Goal: Task Accomplishment & Management: Manage account settings

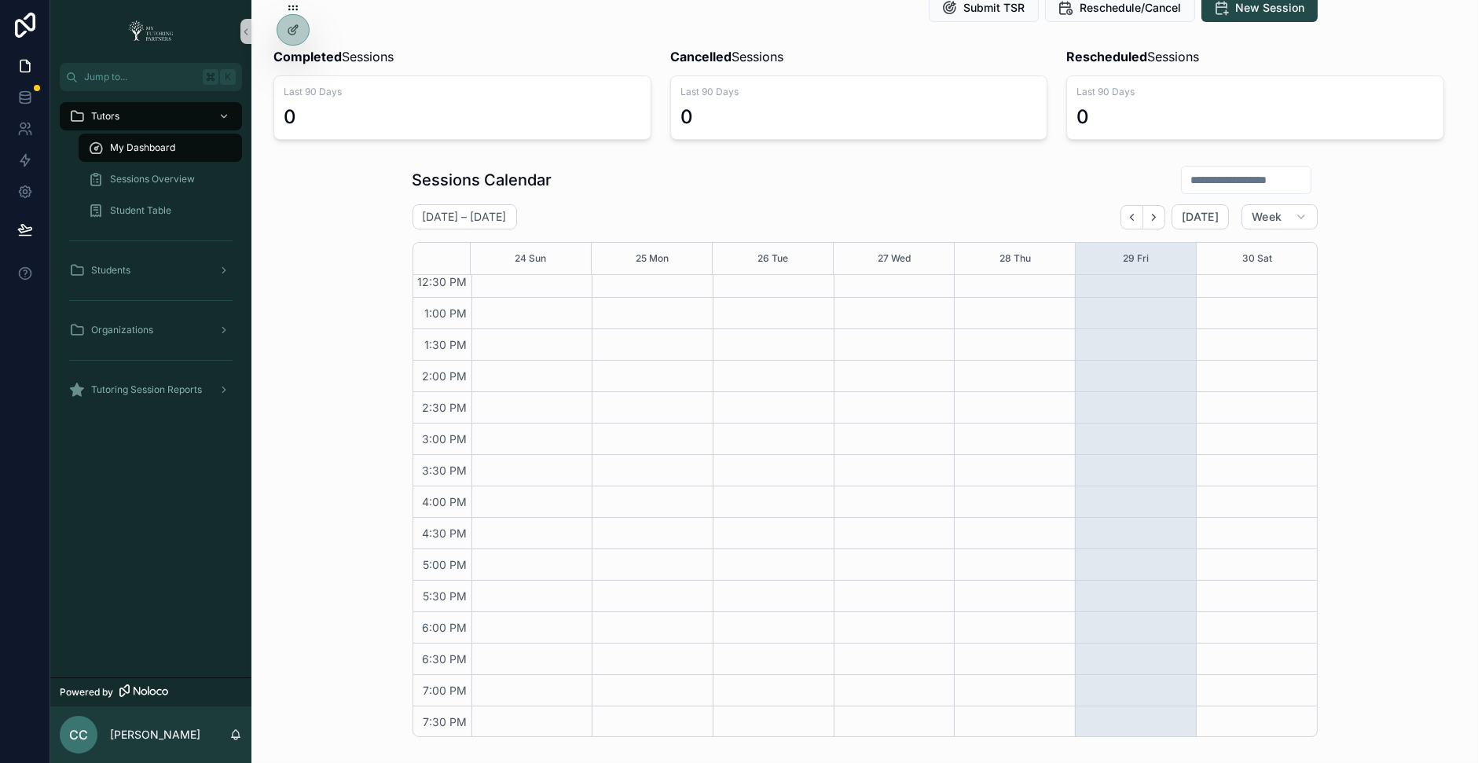
scroll to position [98, 0]
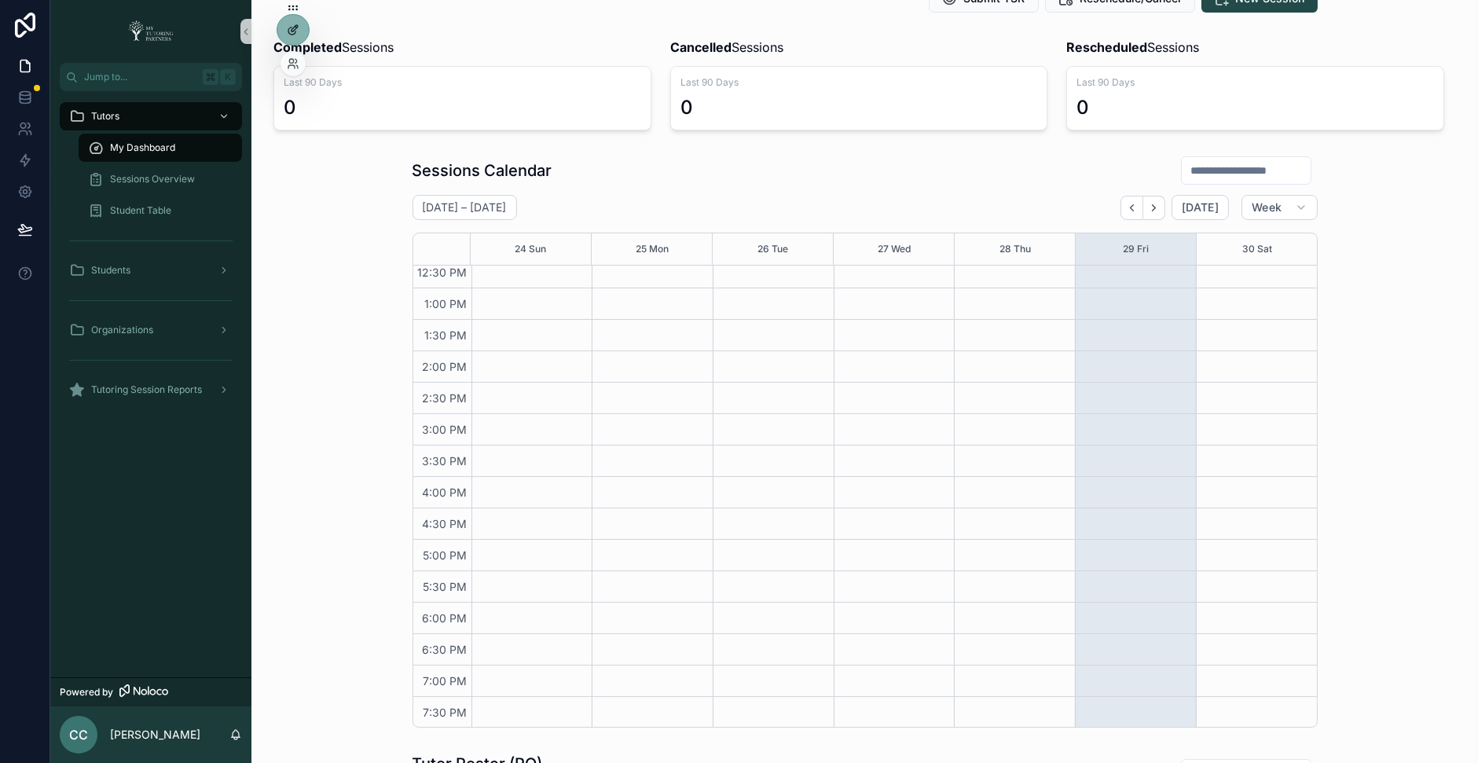
click at [294, 32] on icon at bounding box center [293, 30] width 13 height 13
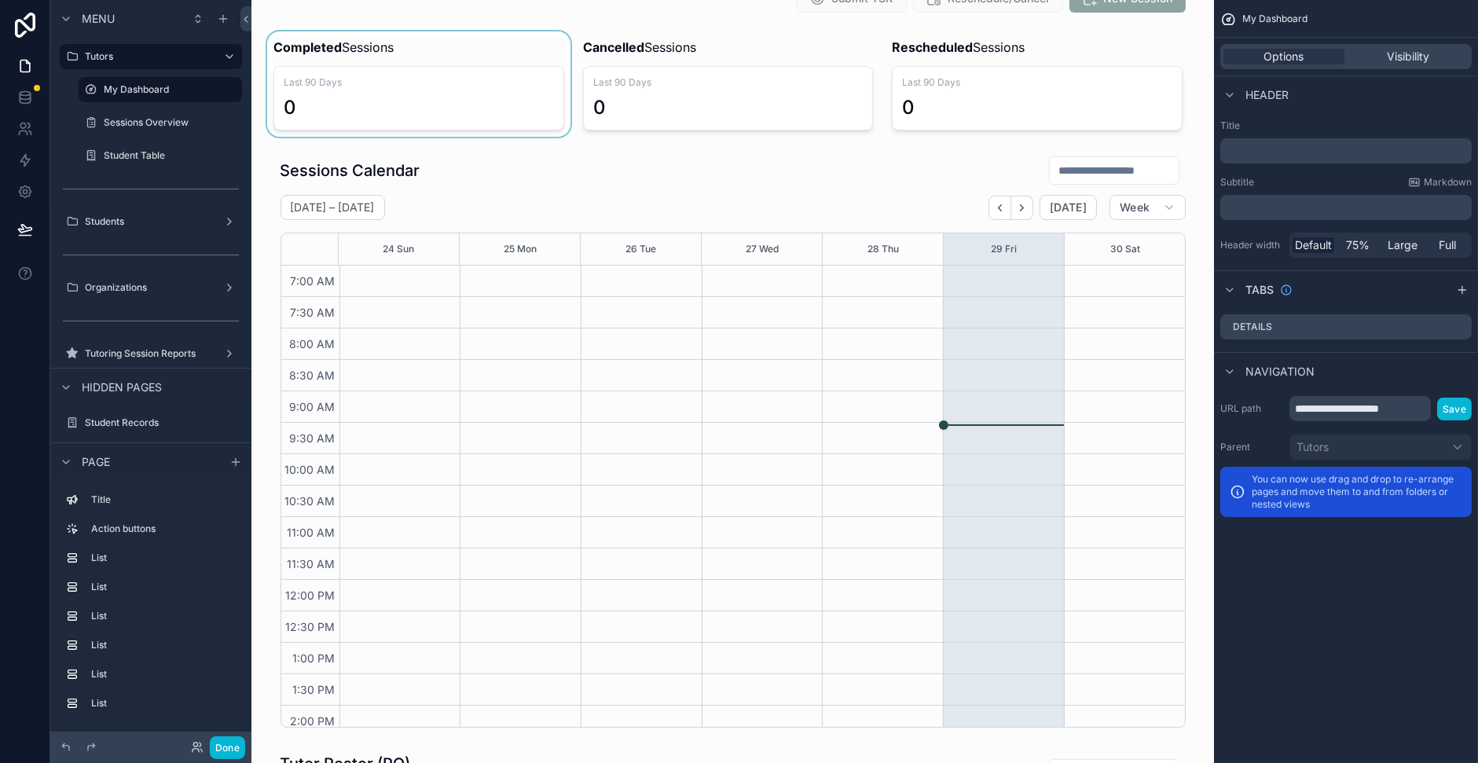
click at [296, 35] on div "scrollable content" at bounding box center [419, 83] width 310 height 105
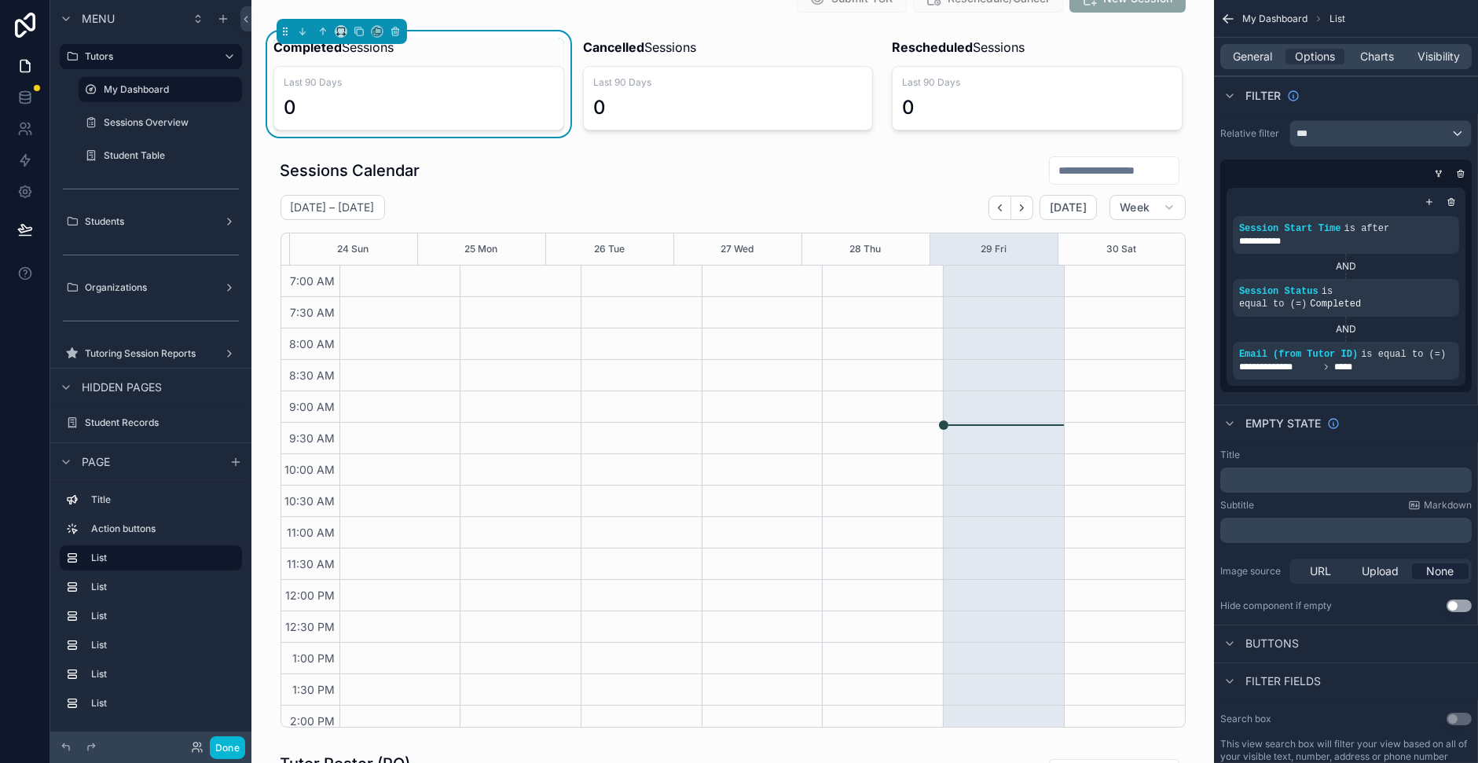
scroll to position [354, 0]
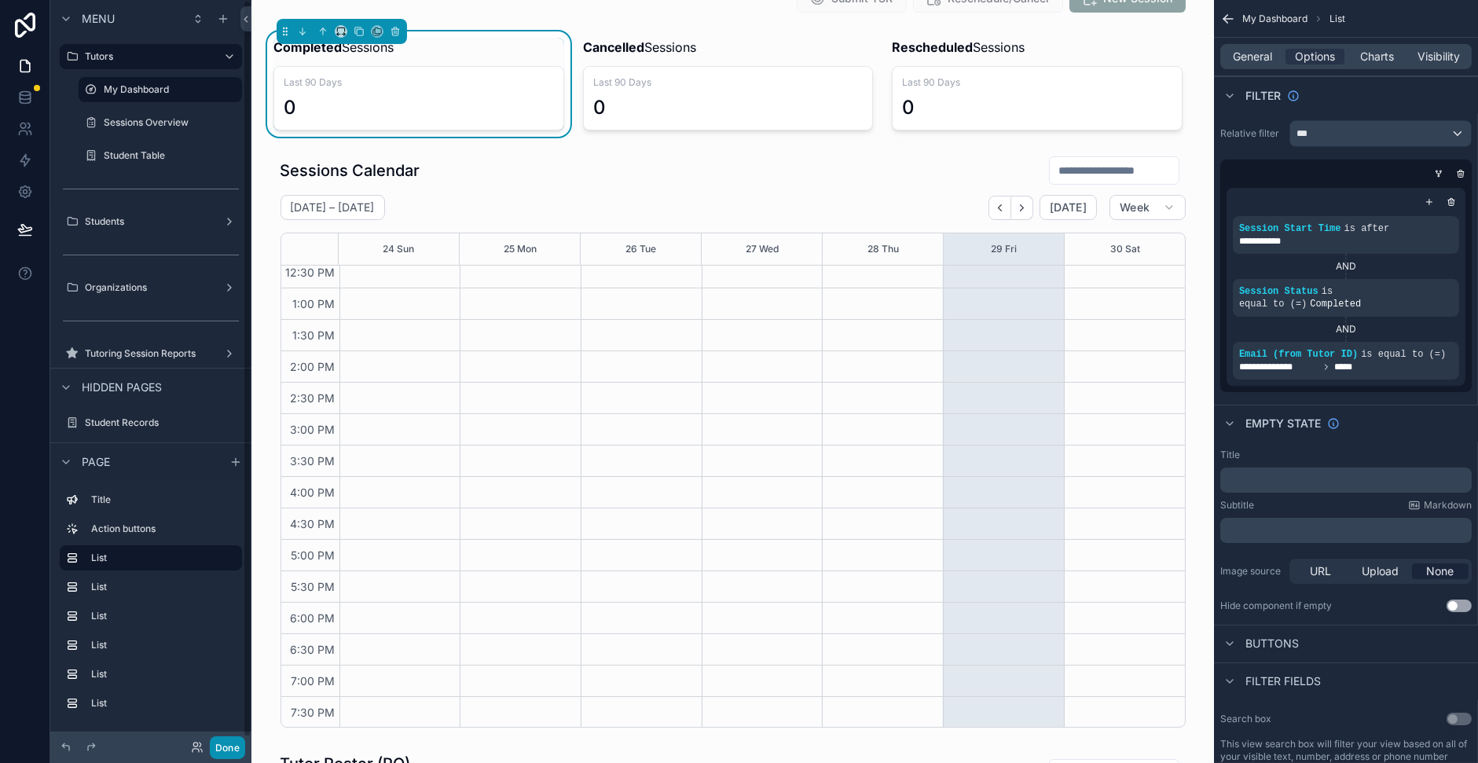
click at [223, 743] on button "Done" at bounding box center [227, 747] width 35 height 23
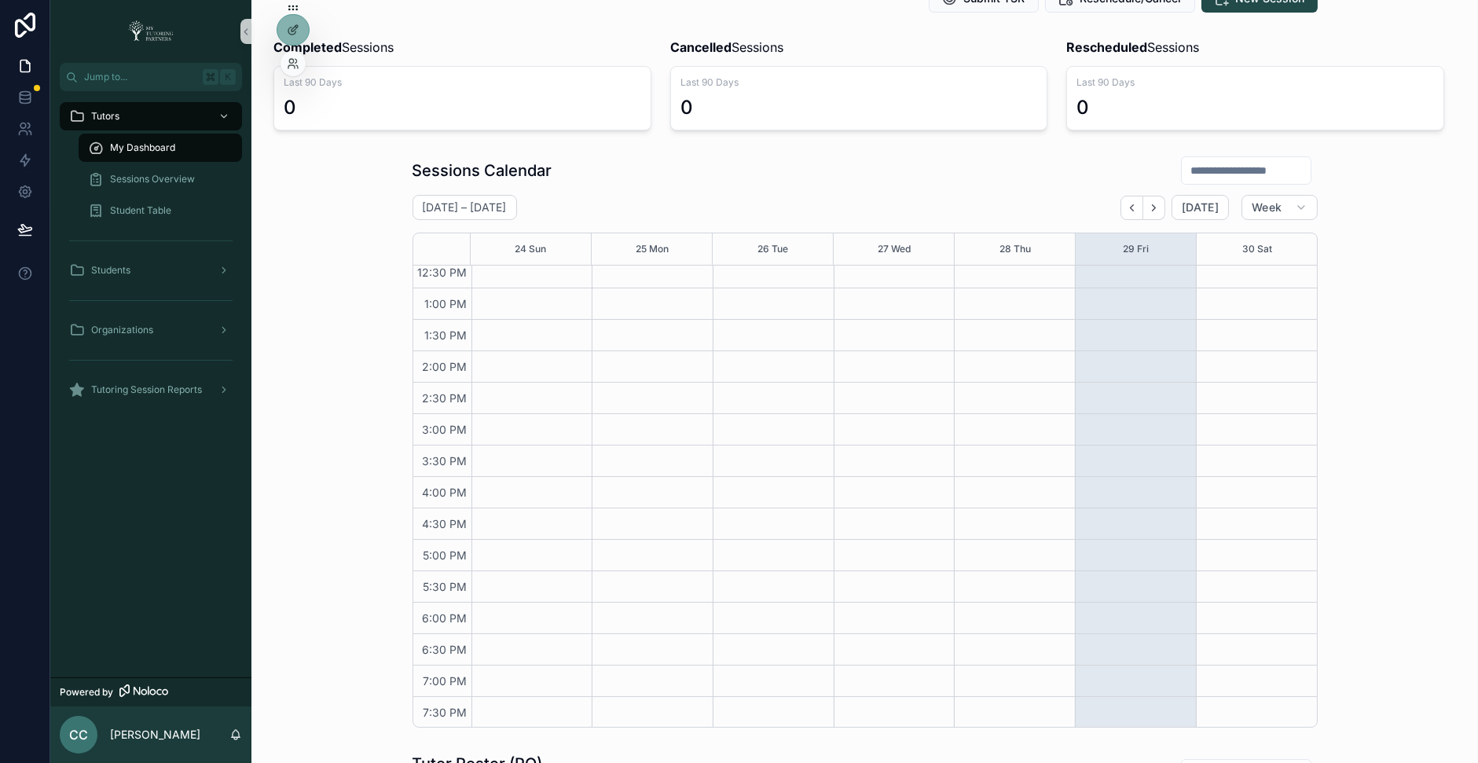
click at [298, 57] on div at bounding box center [293, 63] width 25 height 25
click at [290, 60] on icon at bounding box center [293, 63] width 13 height 13
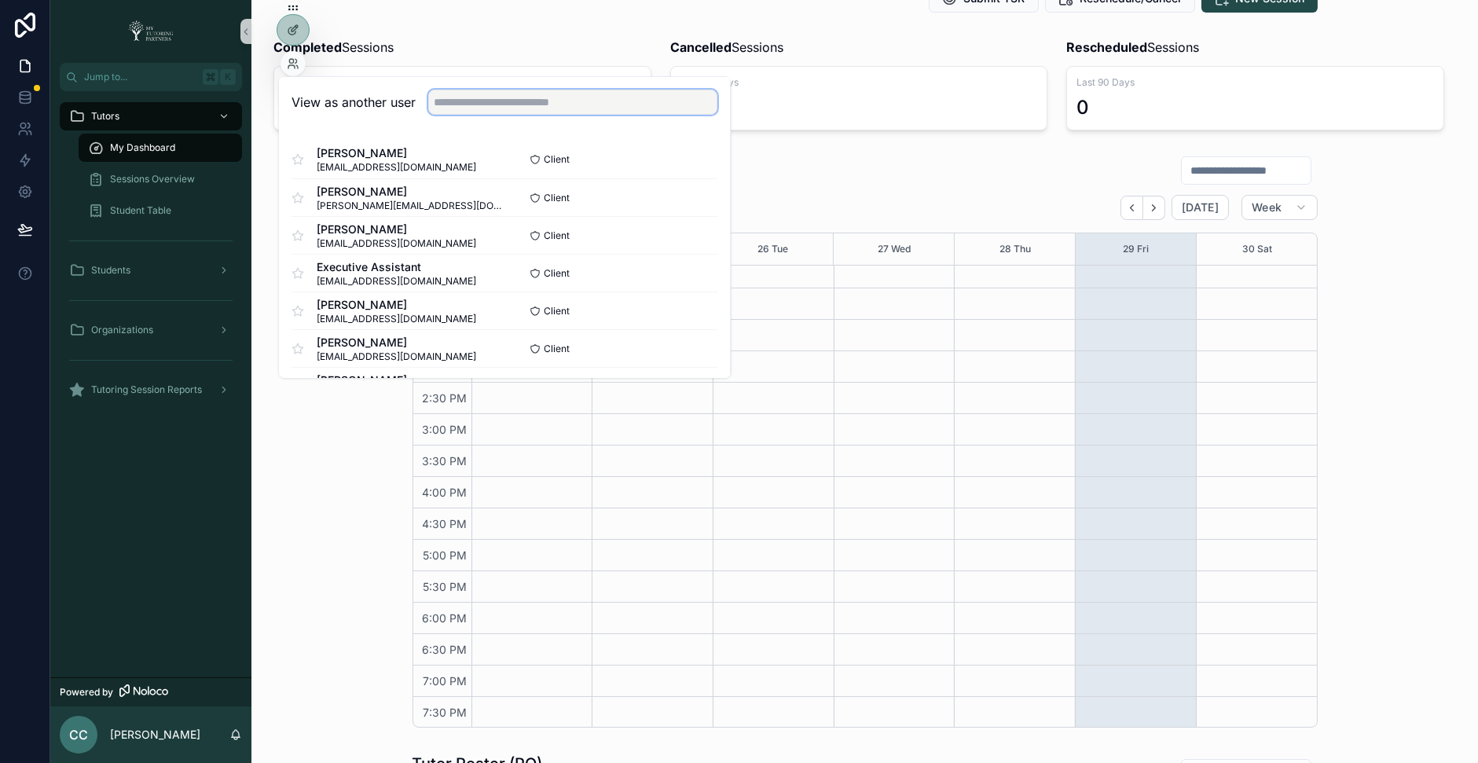
click at [449, 94] on input "text" at bounding box center [572, 102] width 289 height 25
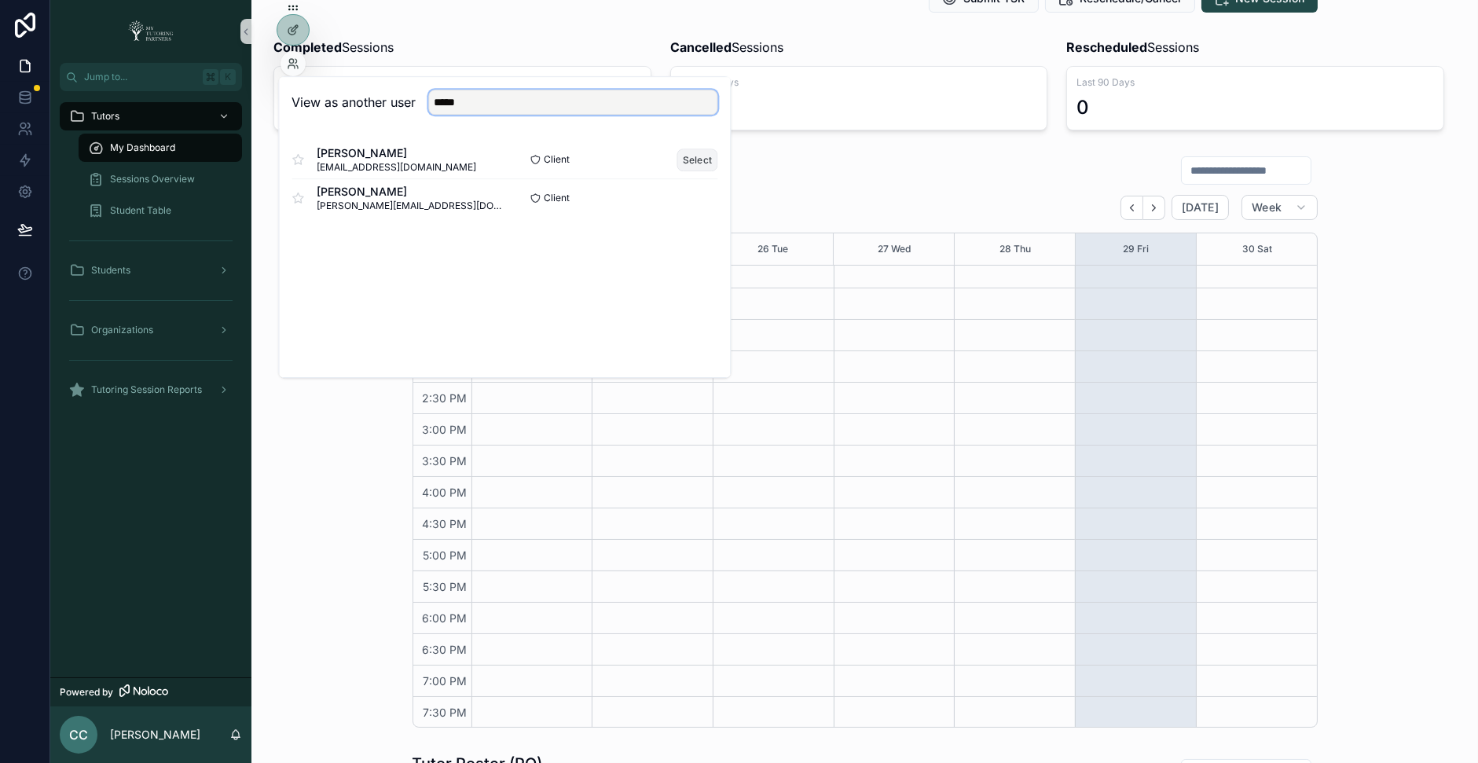
type input "*****"
click at [694, 152] on button "Select" at bounding box center [697, 160] width 41 height 23
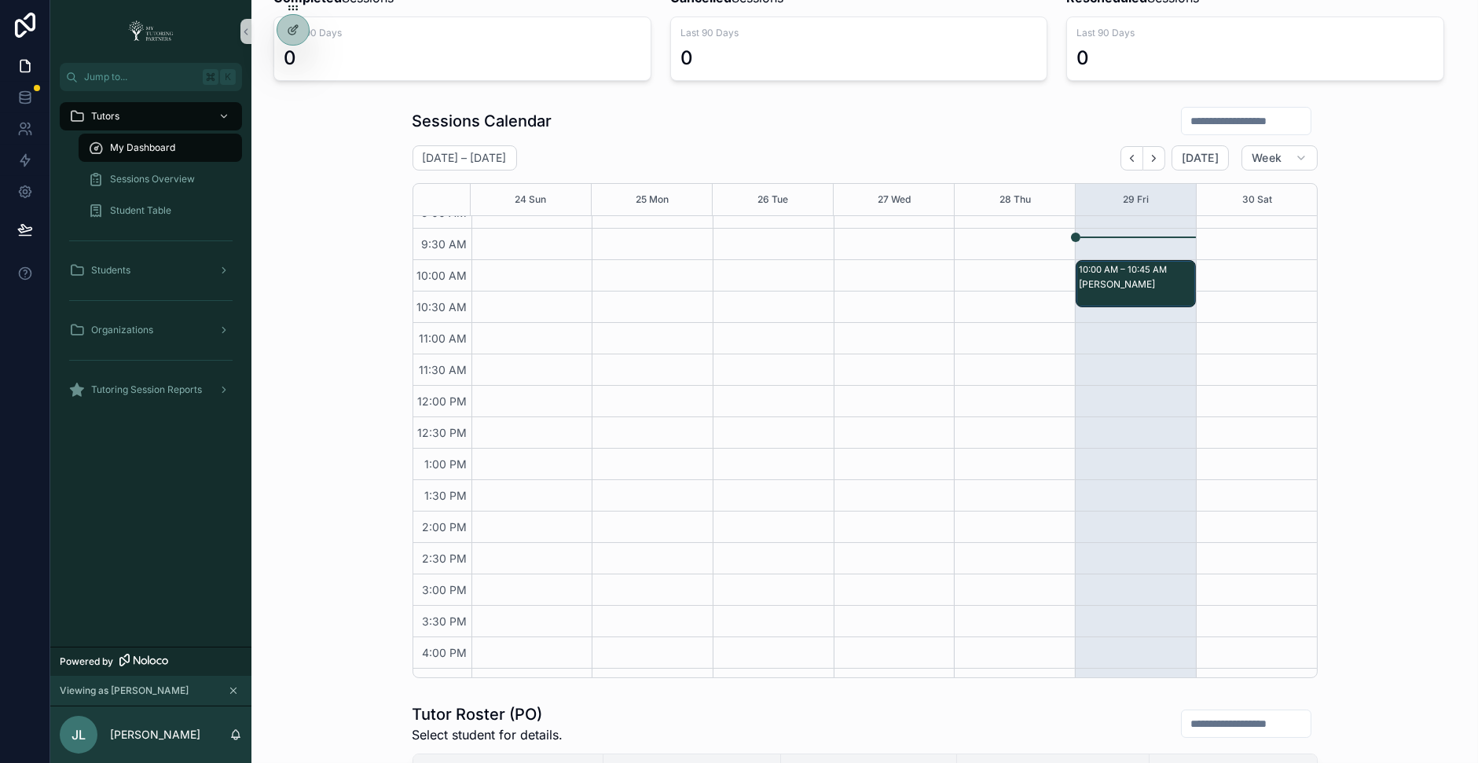
scroll to position [158, 0]
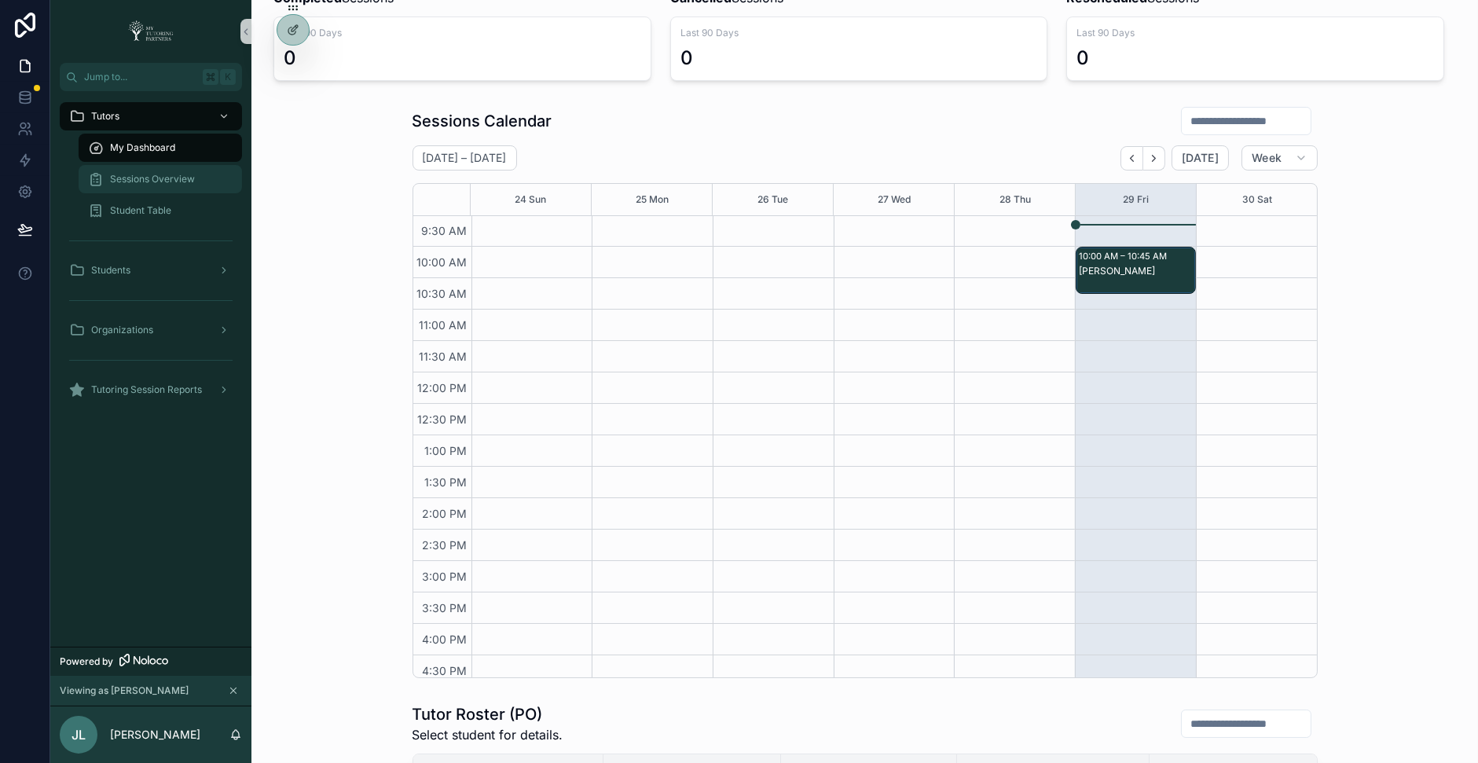
click at [178, 178] on span "Sessions Overview" at bounding box center [152, 179] width 85 height 13
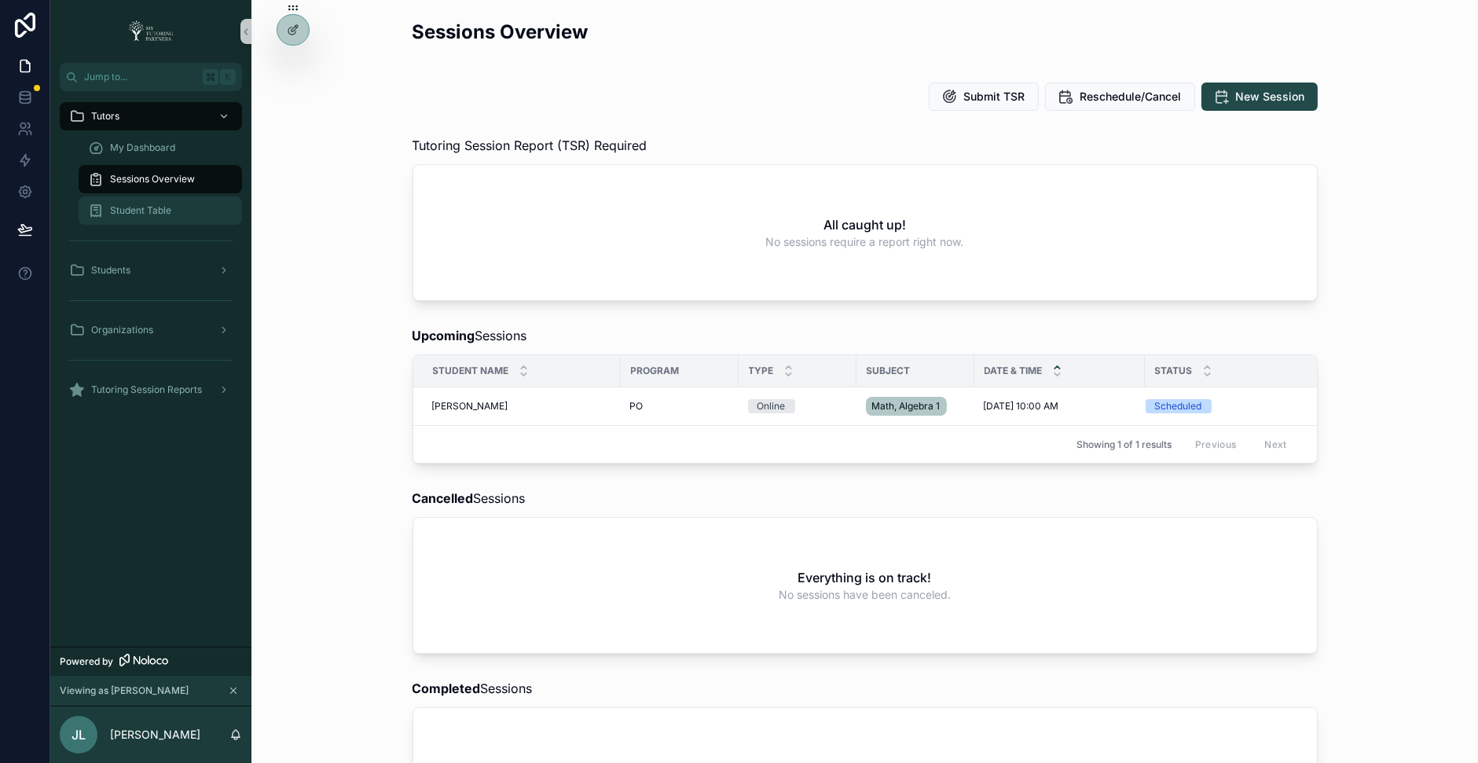
click at [160, 204] on span "Student Table" at bounding box center [140, 210] width 61 height 13
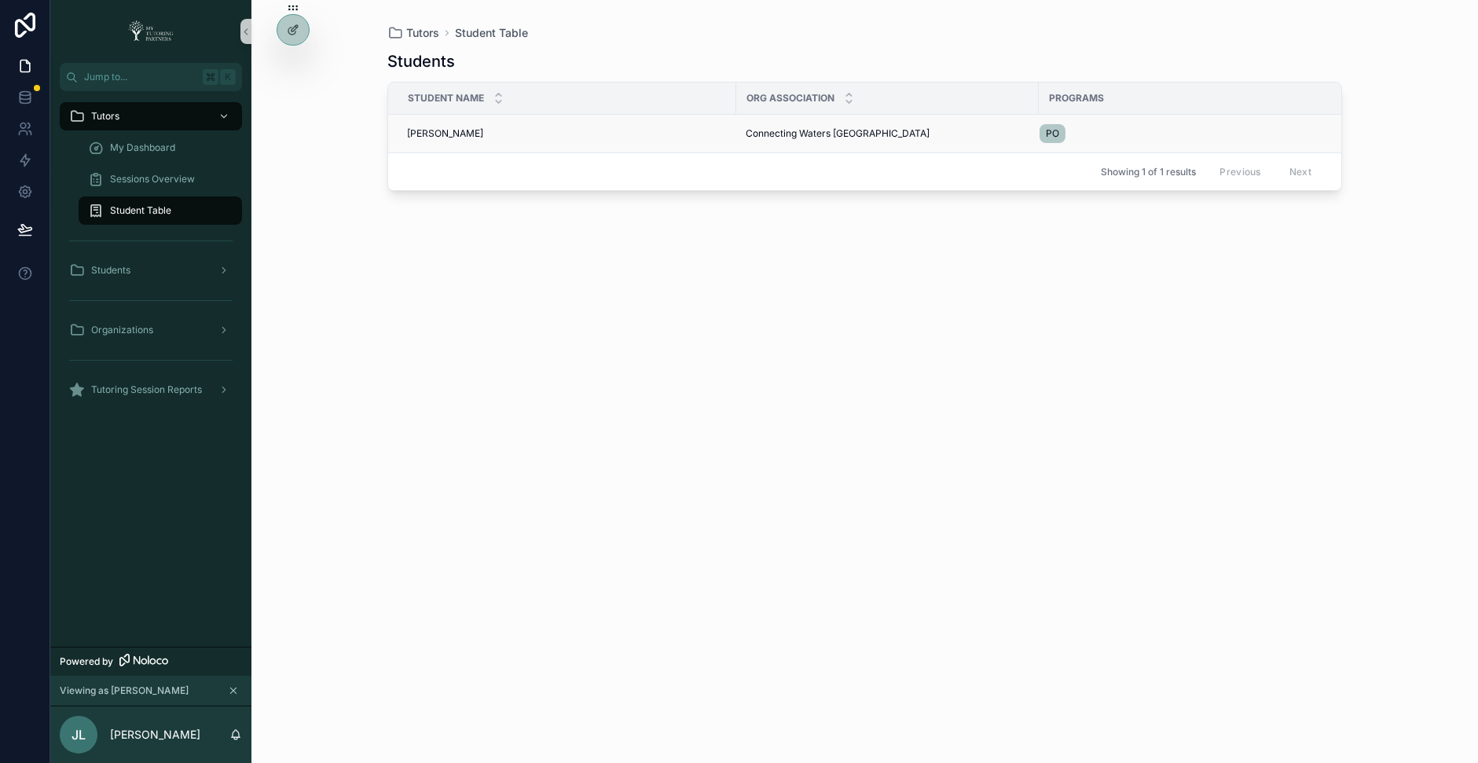
click at [457, 129] on span "Isabella DiSalvo" at bounding box center [445, 133] width 76 height 13
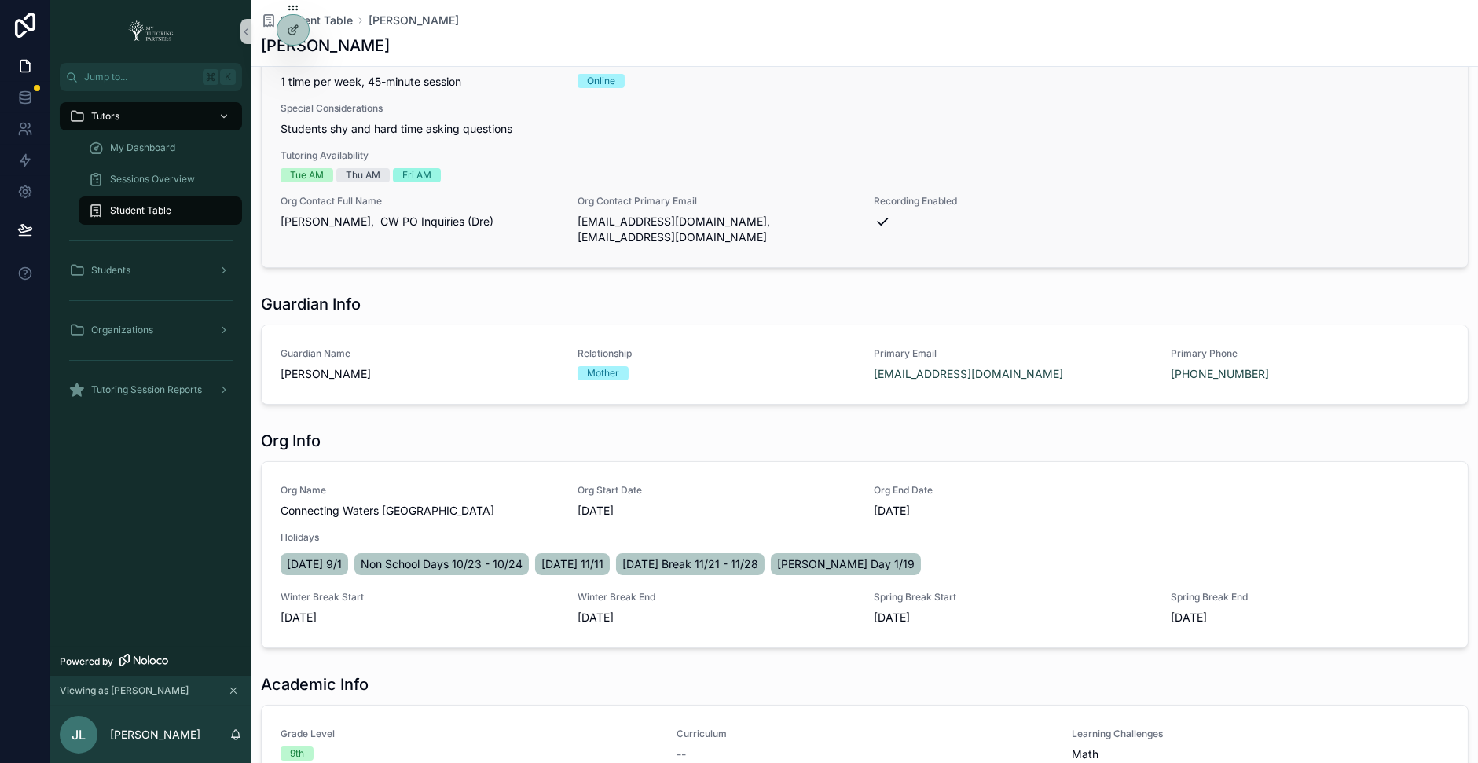
scroll to position [152, 0]
